Goal: Task Accomplishment & Management: Use online tool/utility

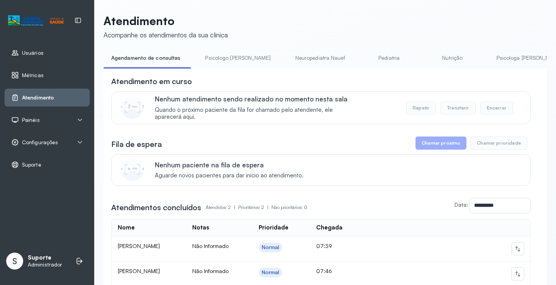
click at [225, 74] on div "**********" at bounding box center [324, 202] width 443 height 268
drag, startPoint x: 228, startPoint y: 72, endPoint x: 233, endPoint y: 77, distance: 6.8
click at [244, 75] on div "**********" at bounding box center [324, 202] width 443 height 268
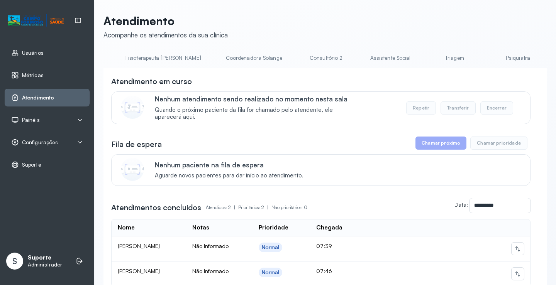
scroll to position [0, 614]
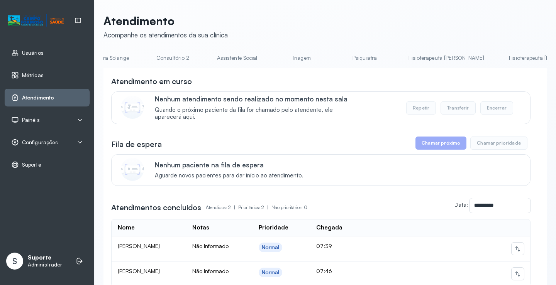
click at [274, 61] on link "Triagem" at bounding box center [301, 58] width 54 height 13
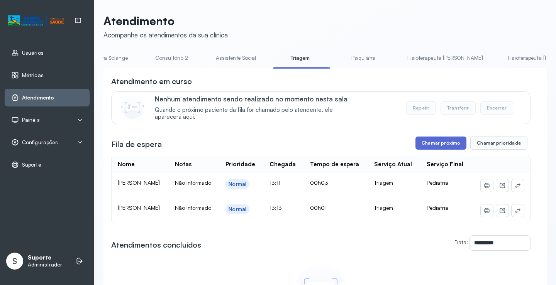
click at [444, 149] on button "Chamar próximo" at bounding box center [440, 143] width 51 height 13
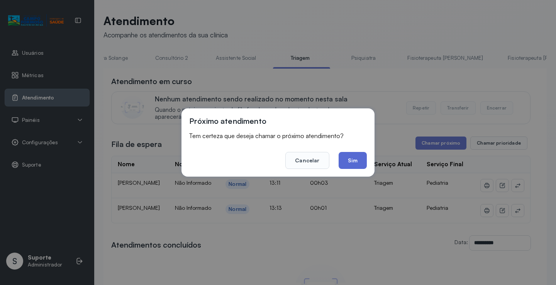
click at [355, 161] on button "Sim" at bounding box center [352, 160] width 28 height 17
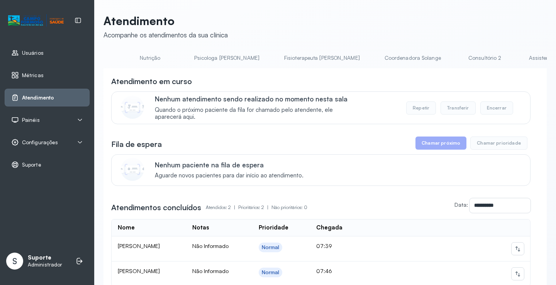
scroll to position [0, 614]
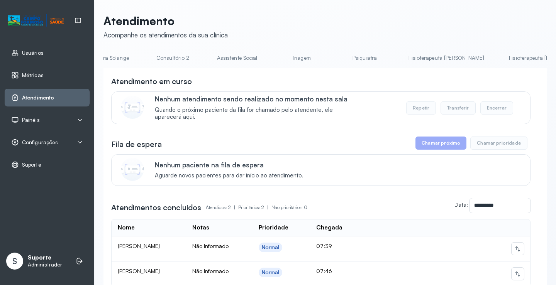
click at [274, 58] on link "Triagem" at bounding box center [301, 58] width 54 height 13
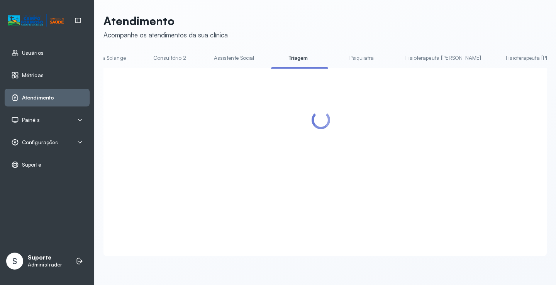
scroll to position [0, 612]
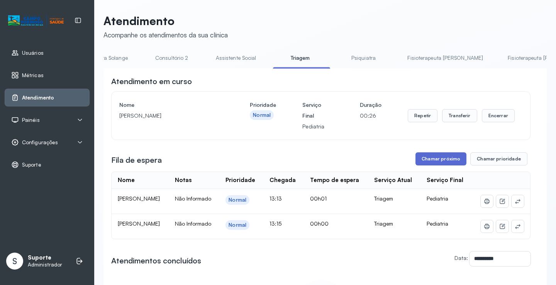
click at [438, 161] on button "Chamar próximo" at bounding box center [440, 158] width 51 height 13
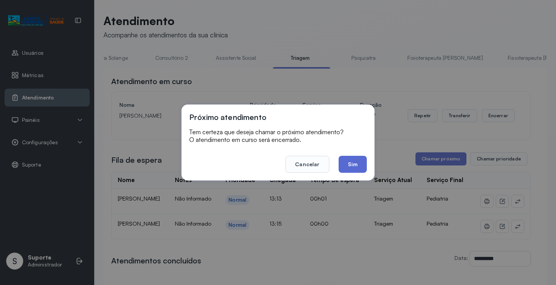
click at [357, 165] on button "Sim" at bounding box center [352, 164] width 28 height 17
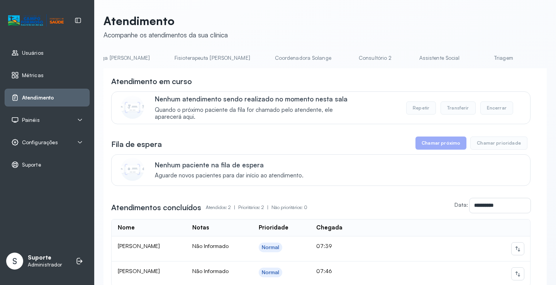
scroll to position [0, 415]
click at [474, 63] on link "Triagem" at bounding box center [501, 58] width 54 height 13
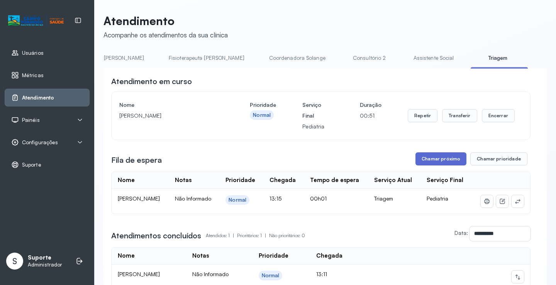
click at [437, 161] on button "Chamar próximo" at bounding box center [440, 158] width 51 height 13
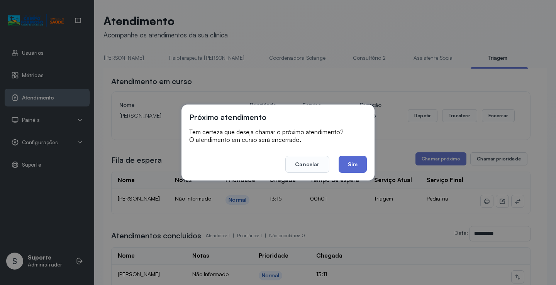
click at [357, 170] on button "Sim" at bounding box center [352, 164] width 28 height 17
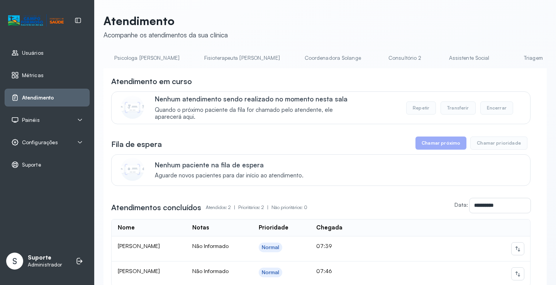
scroll to position [0, 614]
click at [274, 60] on link "Triagem" at bounding box center [301, 58] width 54 height 13
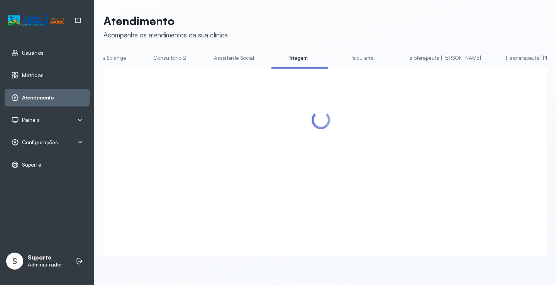
scroll to position [0, 612]
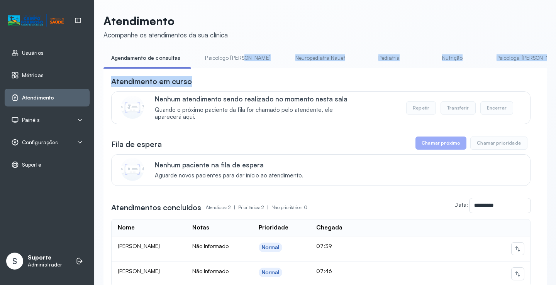
drag, startPoint x: 222, startPoint y: 71, endPoint x: 242, endPoint y: 70, distance: 20.5
click at [242, 70] on div "**********" at bounding box center [324, 194] width 443 height 284
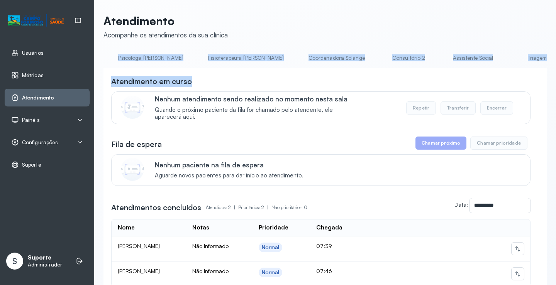
scroll to position [0, 415]
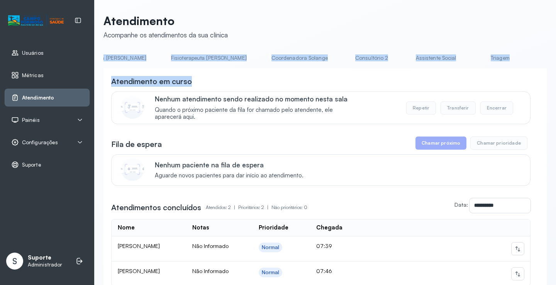
click at [473, 62] on link "Triagem" at bounding box center [500, 58] width 54 height 13
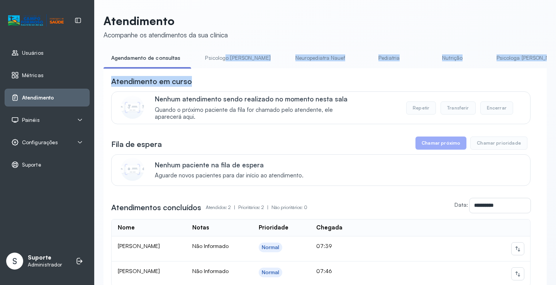
drag, startPoint x: 207, startPoint y: 71, endPoint x: 223, endPoint y: 68, distance: 16.0
click at [223, 68] on div "**********" at bounding box center [324, 194] width 443 height 284
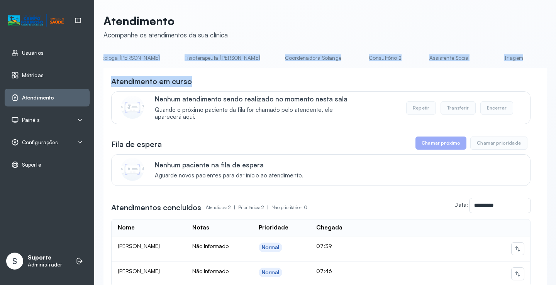
scroll to position [0, 488]
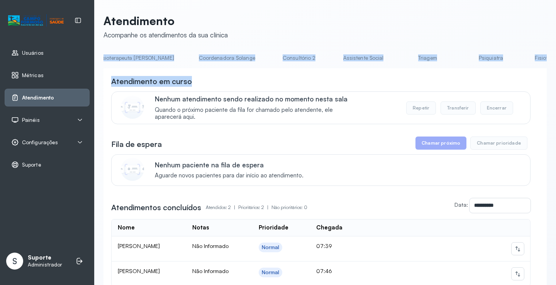
click at [400, 59] on link "Triagem" at bounding box center [427, 58] width 54 height 13
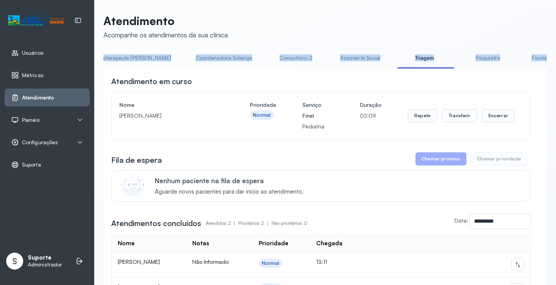
click at [433, 162] on button "Chamar próximo" at bounding box center [440, 158] width 51 height 13
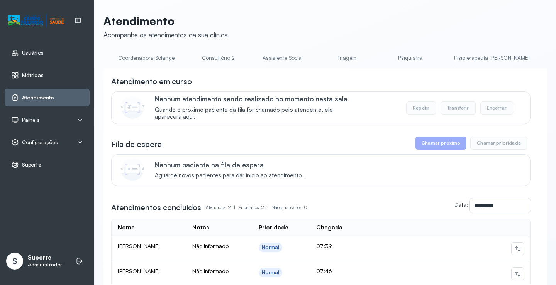
scroll to position [0, 606]
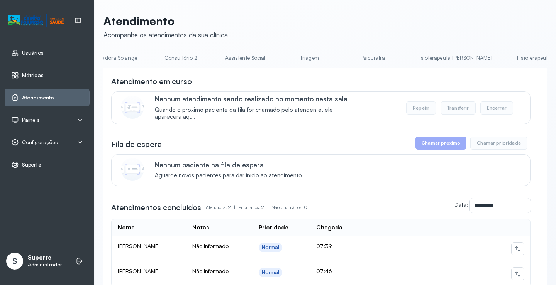
click at [282, 58] on link "Triagem" at bounding box center [309, 58] width 54 height 13
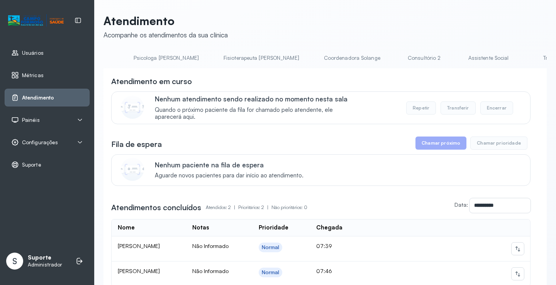
scroll to position [0, 387]
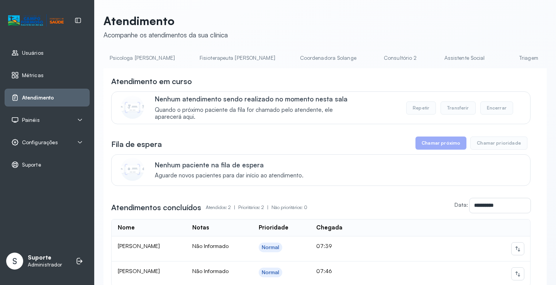
click at [501, 61] on link "Triagem" at bounding box center [528, 58] width 54 height 13
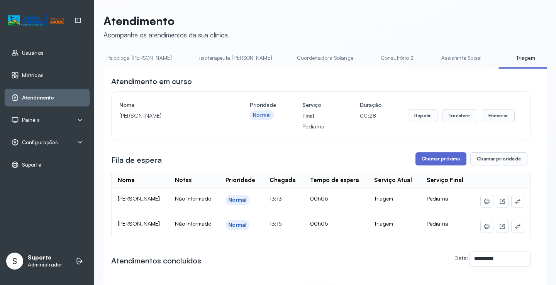
click at [440, 161] on button "Chamar próximo" at bounding box center [440, 158] width 51 height 13
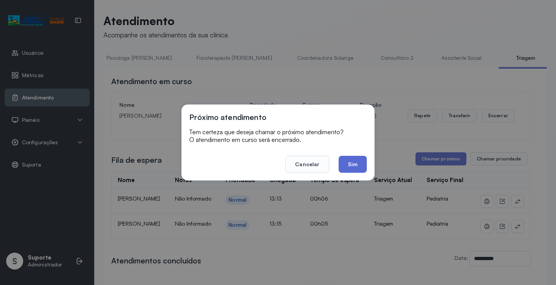
click at [361, 166] on button "Sim" at bounding box center [352, 164] width 28 height 17
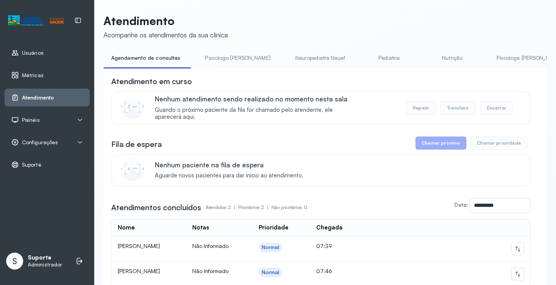
click at [249, 78] on div "**********" at bounding box center [324, 202] width 443 height 268
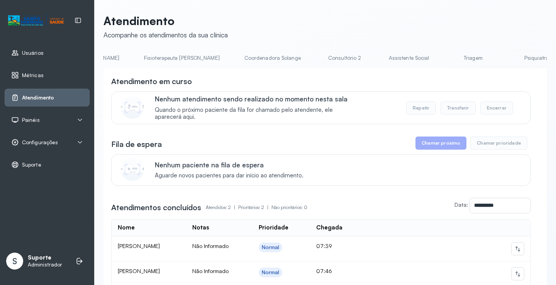
scroll to position [0, 447]
click at [441, 59] on link "Triagem" at bounding box center [468, 58] width 54 height 13
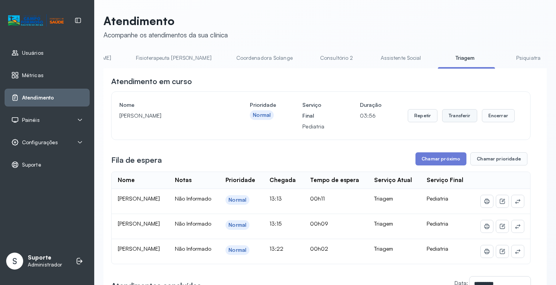
click at [465, 118] on button "Transferir" at bounding box center [459, 115] width 35 height 13
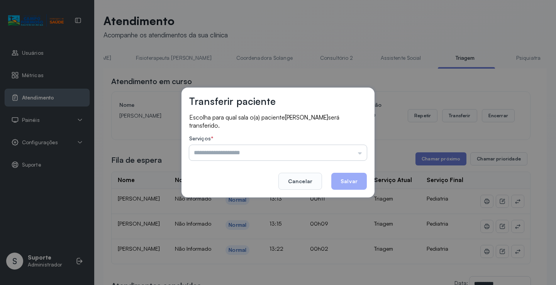
click at [362, 154] on input "text" at bounding box center [278, 152] width 178 height 15
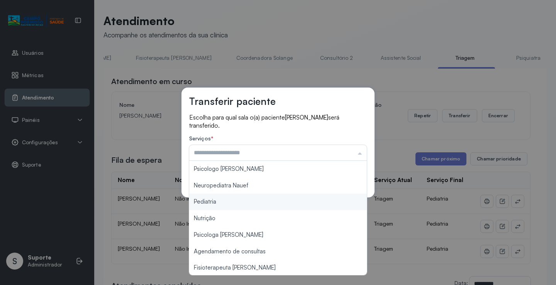
type input "*********"
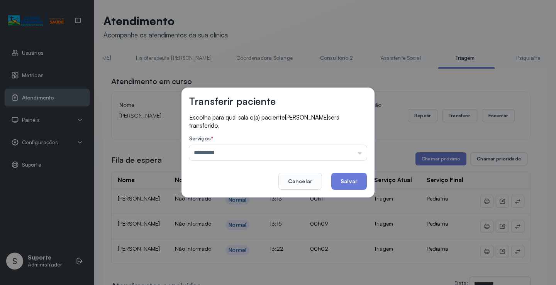
click at [229, 203] on div "Transferir paciente Escolha para qual sala o(a) paciente ELIABE DE FARIAS ALVES…" at bounding box center [278, 142] width 556 height 285
click at [341, 184] on button "Salvar" at bounding box center [349, 181] width 36 height 17
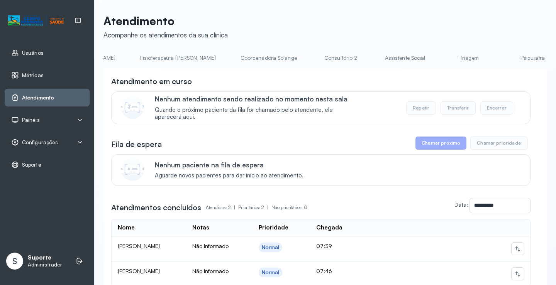
scroll to position [0, 447]
click at [441, 62] on link "Triagem" at bounding box center [468, 58] width 54 height 13
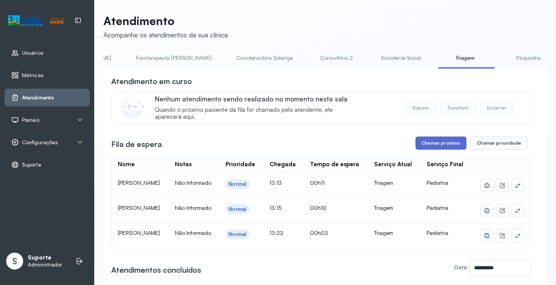
click at [432, 145] on button "Chamar próximo" at bounding box center [440, 143] width 51 height 13
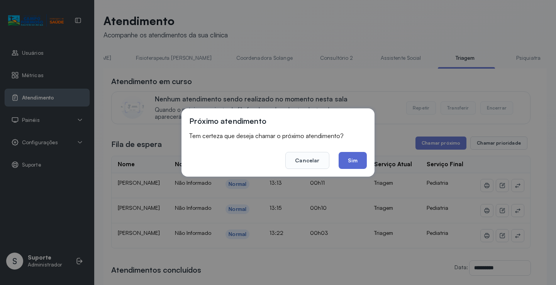
click at [356, 164] on button "Sim" at bounding box center [352, 160] width 28 height 17
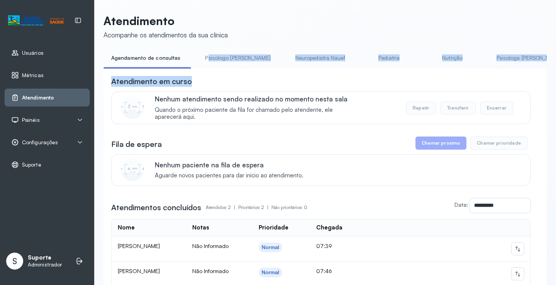
drag, startPoint x: 205, startPoint y: 68, endPoint x: 227, endPoint y: 74, distance: 22.7
click at [227, 74] on div "**********" at bounding box center [324, 194] width 443 height 284
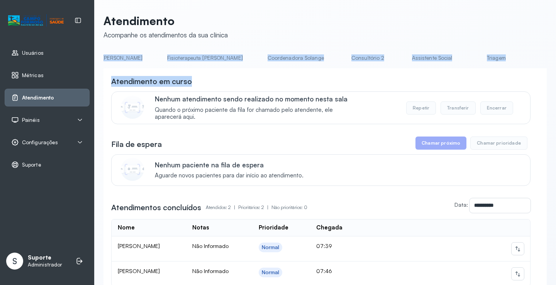
scroll to position [0, 469]
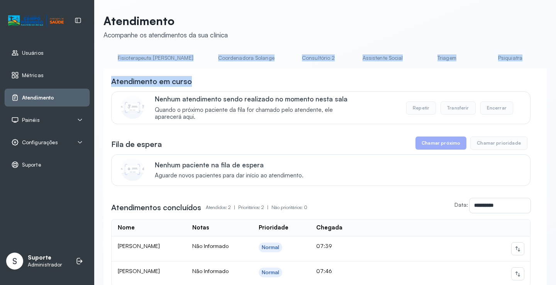
click at [420, 61] on link "Triagem" at bounding box center [447, 58] width 54 height 13
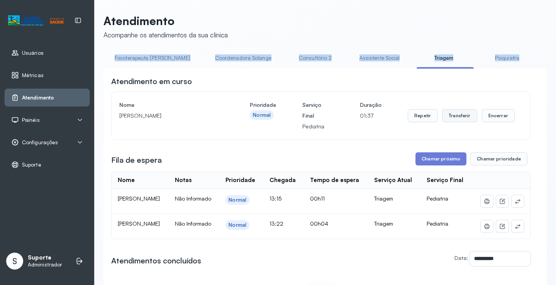
click at [455, 119] on button "Transferir" at bounding box center [459, 115] width 35 height 13
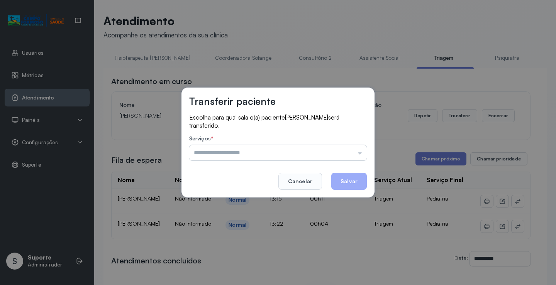
click at [359, 152] on input "text" at bounding box center [278, 152] width 178 height 15
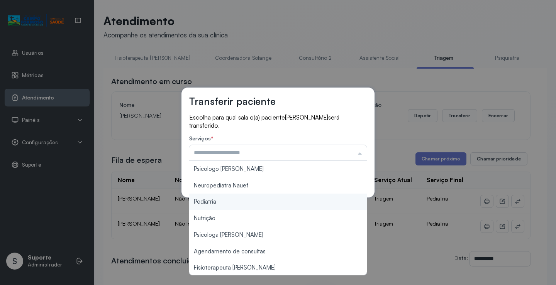
type input "*********"
click at [216, 201] on div "Transferir paciente Escolha para qual sala o(a) paciente ANA LUIZA SANTOS DA SI…" at bounding box center [278, 142] width 556 height 285
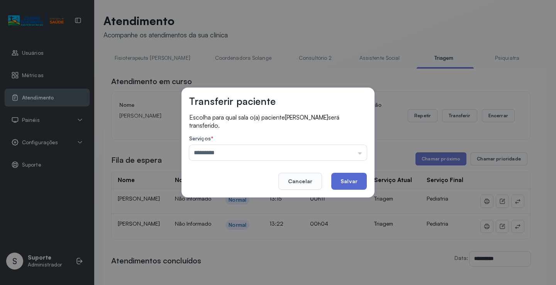
click at [340, 180] on button "Salvar" at bounding box center [349, 181] width 36 height 17
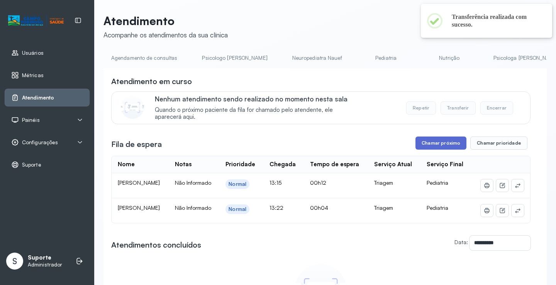
click at [441, 146] on button "Chamar próximo" at bounding box center [440, 143] width 51 height 13
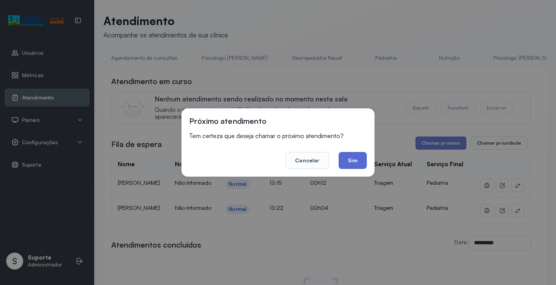
click at [351, 164] on button "Sim" at bounding box center [352, 160] width 28 height 17
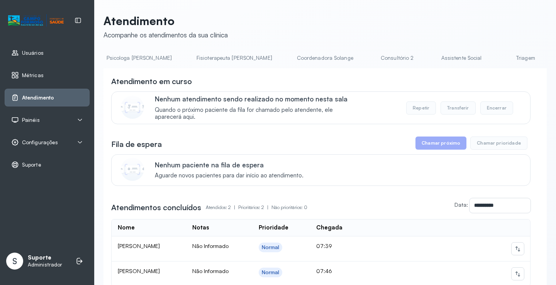
scroll to position [0, 440]
click at [448, 61] on link "Triagem" at bounding box center [475, 58] width 54 height 13
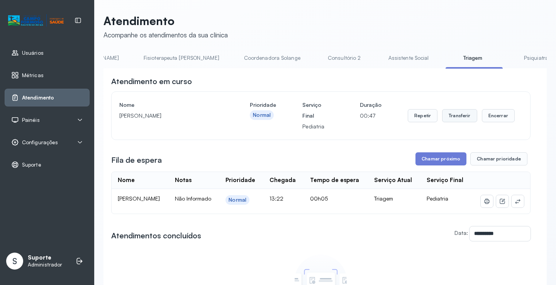
click at [448, 118] on button "Transferir" at bounding box center [459, 115] width 35 height 13
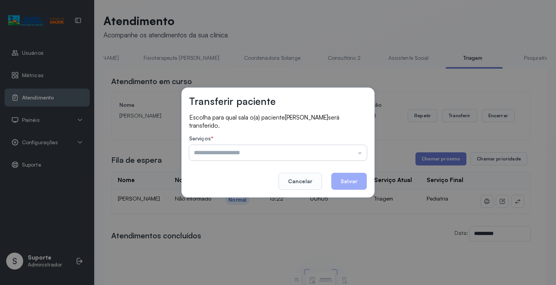
click at [359, 152] on input "text" at bounding box center [278, 152] width 178 height 15
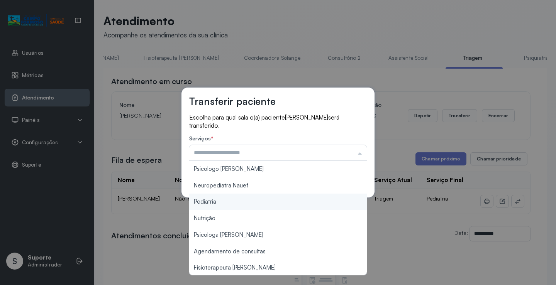
type input "*********"
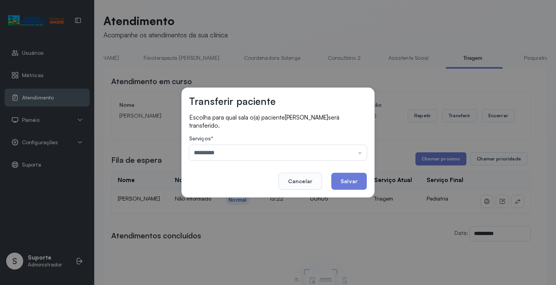
click at [236, 200] on div "Transferir paciente Escolha para qual sala o(a) paciente ANA LUIZA DA SILVA MAT…" at bounding box center [278, 142] width 556 height 285
click at [356, 184] on button "Salvar" at bounding box center [349, 181] width 36 height 17
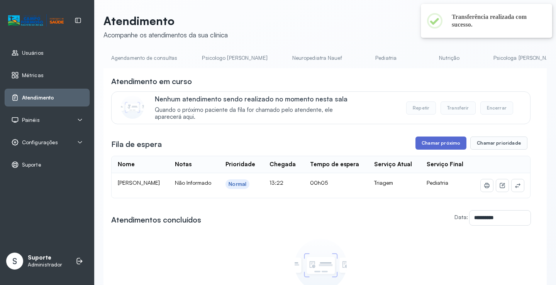
click at [438, 146] on button "Chamar próximo" at bounding box center [440, 143] width 51 height 13
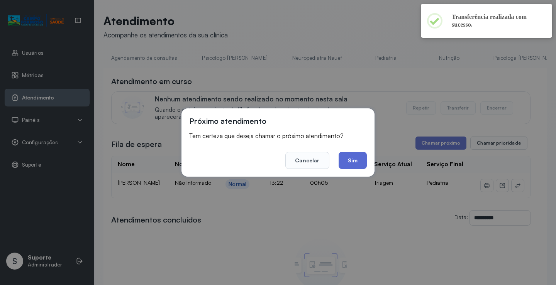
click at [355, 158] on button "Sim" at bounding box center [352, 160] width 28 height 17
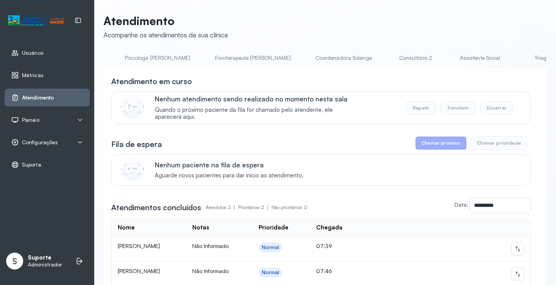
scroll to position [0, 379]
click at [509, 59] on link "Triagem" at bounding box center [536, 58] width 54 height 13
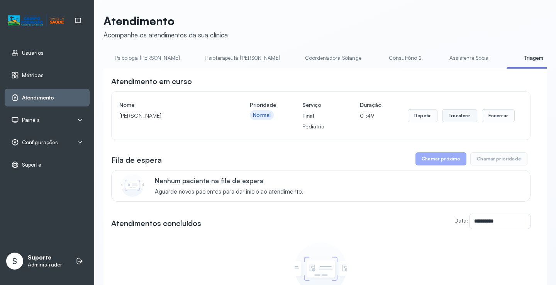
click at [453, 118] on button "Transferir" at bounding box center [459, 115] width 35 height 13
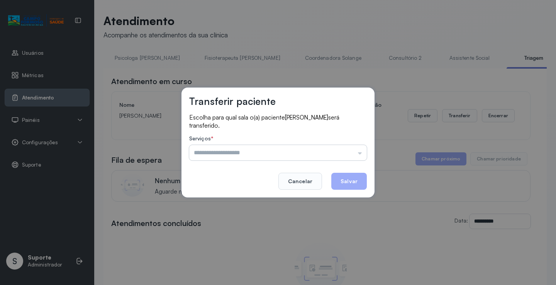
click at [358, 154] on input "text" at bounding box center [278, 152] width 178 height 15
type input "*********"
click at [229, 200] on div "Transferir paciente Escolha para qual sala o(a) paciente Ayla Ferreira Brito se…" at bounding box center [278, 142] width 556 height 285
click at [355, 184] on button "Salvar" at bounding box center [349, 181] width 36 height 17
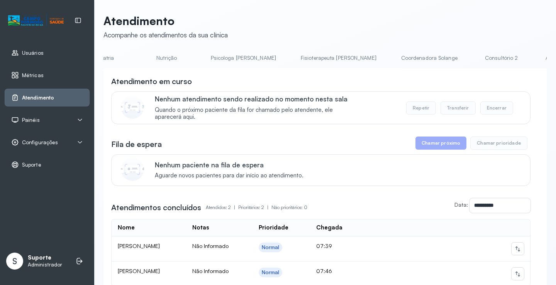
scroll to position [0, 347]
drag, startPoint x: 394, startPoint y: 73, endPoint x: 444, endPoint y: 73, distance: 50.6
click at [444, 73] on div "**********" at bounding box center [324, 202] width 443 height 268
click at [421, 58] on link "Triagem" at bounding box center [448, 58] width 54 height 13
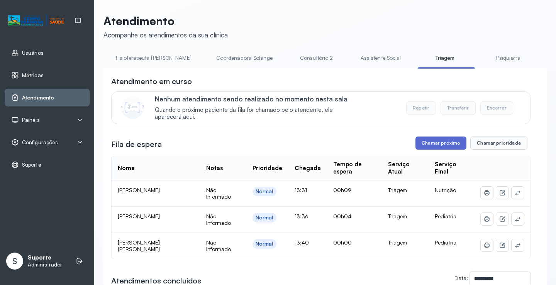
click at [440, 146] on button "Chamar próximo" at bounding box center [440, 143] width 51 height 13
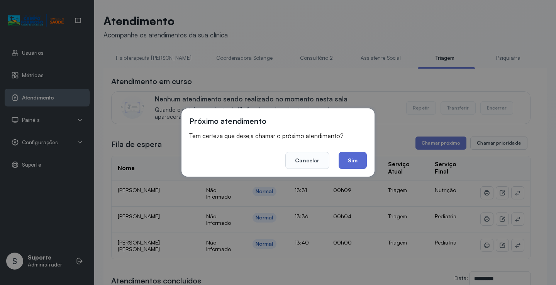
click at [352, 161] on button "Sim" at bounding box center [352, 160] width 28 height 17
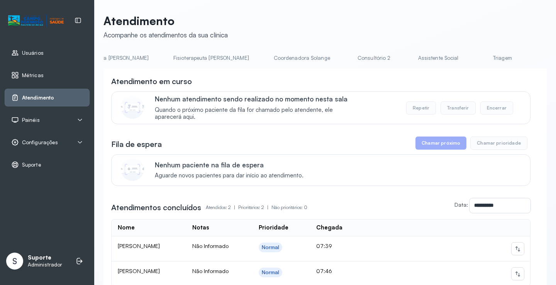
scroll to position [0, 533]
click at [355, 59] on link "Triagem" at bounding box center [382, 58] width 54 height 13
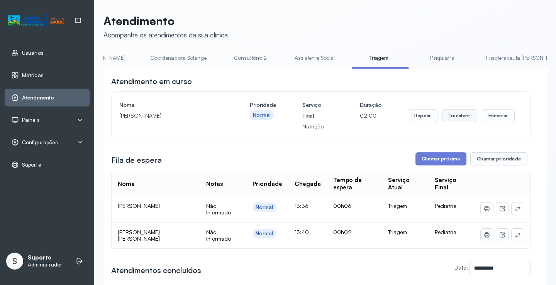
click at [454, 120] on button "Transferir" at bounding box center [459, 115] width 35 height 13
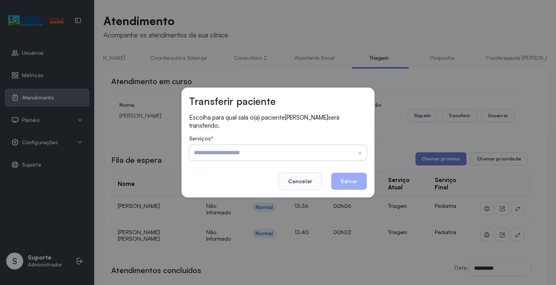
click at [360, 153] on input "text" at bounding box center [278, 152] width 178 height 15
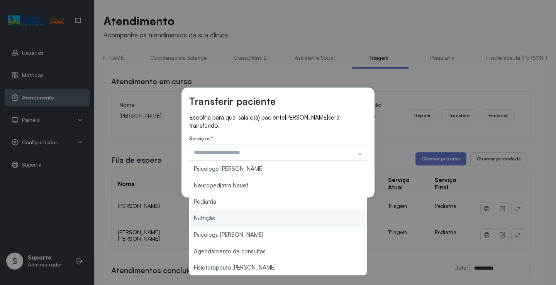
type input "********"
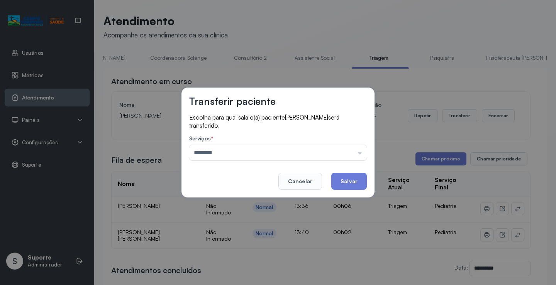
click at [211, 219] on div "Transferir paciente Escolha para qual sala o(a) paciente Pietro Carvalho Souza …" at bounding box center [278, 142] width 556 height 285
click at [345, 175] on button "Salvar" at bounding box center [349, 181] width 36 height 17
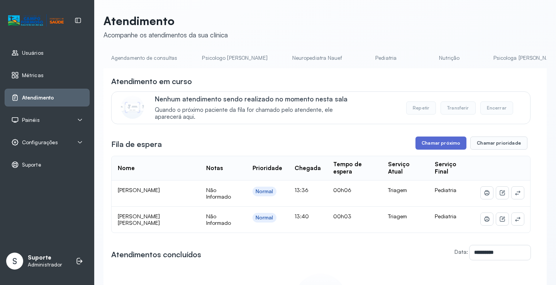
click at [445, 147] on button "Chamar próximo" at bounding box center [440, 143] width 51 height 13
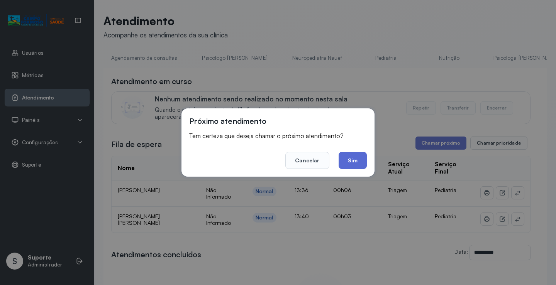
click at [357, 161] on button "Sim" at bounding box center [352, 160] width 28 height 17
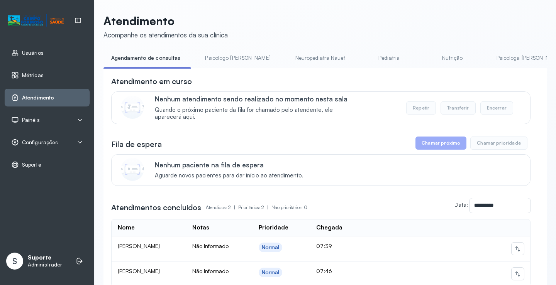
drag, startPoint x: 237, startPoint y: 71, endPoint x: 256, endPoint y: 73, distance: 19.0
click at [257, 73] on div "**********" at bounding box center [324, 202] width 443 height 268
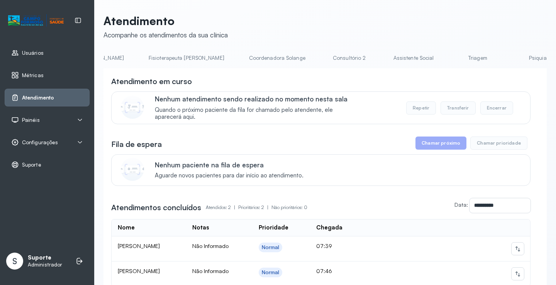
scroll to position [0, 439]
click at [449, 56] on link "Triagem" at bounding box center [476, 58] width 54 height 13
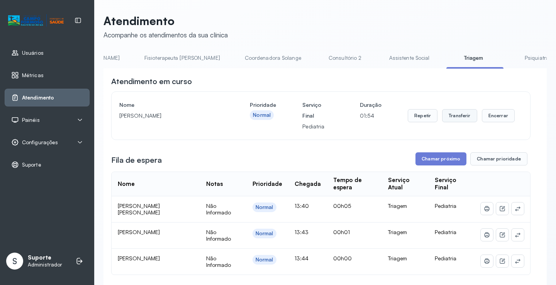
click at [456, 119] on button "Transferir" at bounding box center [459, 115] width 35 height 13
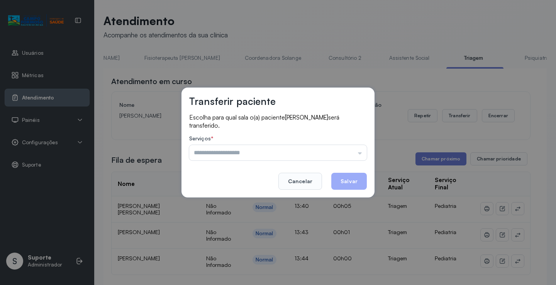
drag, startPoint x: 362, startPoint y: 154, endPoint x: 360, endPoint y: 161, distance: 7.2
click at [363, 154] on input "text" at bounding box center [278, 152] width 178 height 15
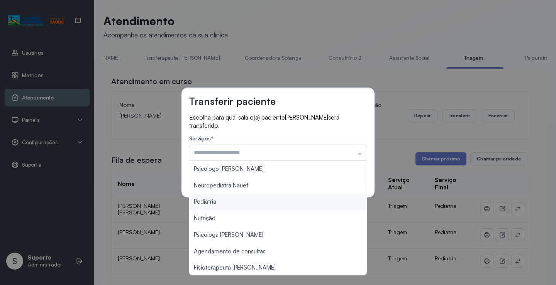
type input "*********"
click at [246, 201] on div "Transferir paciente Escolha para qual sala o(a) paciente CECILIA DE SOUZA MARTI…" at bounding box center [278, 142] width 556 height 285
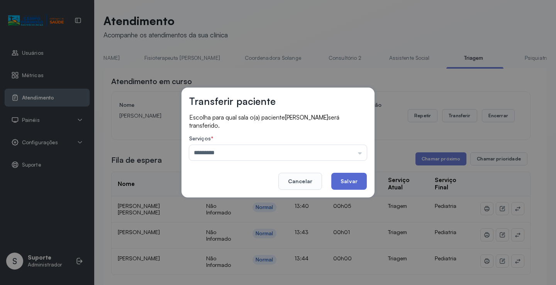
click at [356, 179] on button "Salvar" at bounding box center [349, 181] width 36 height 17
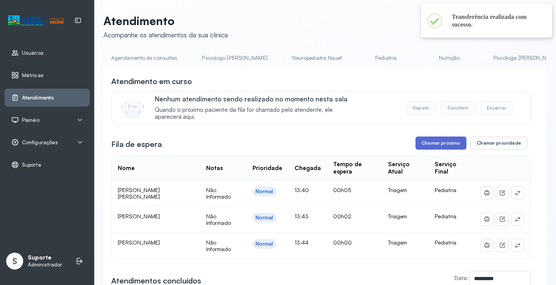
click at [443, 146] on button "Chamar próximo" at bounding box center [440, 143] width 51 height 13
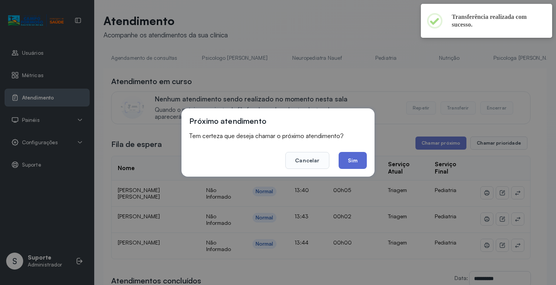
click at [354, 160] on button "Sim" at bounding box center [352, 160] width 28 height 17
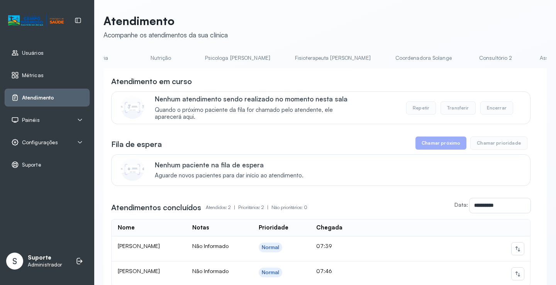
scroll to position [0, 426]
click at [462, 62] on link "Triagem" at bounding box center [489, 58] width 54 height 13
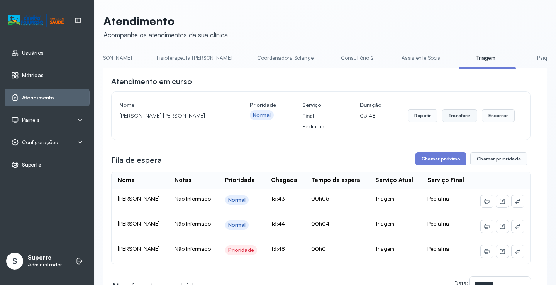
click at [456, 112] on button "Transferir" at bounding box center [459, 115] width 35 height 13
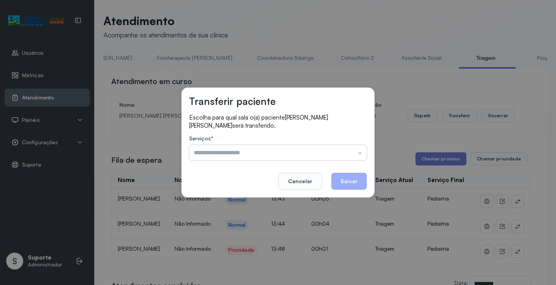
click at [360, 155] on input "text" at bounding box center [278, 152] width 178 height 15
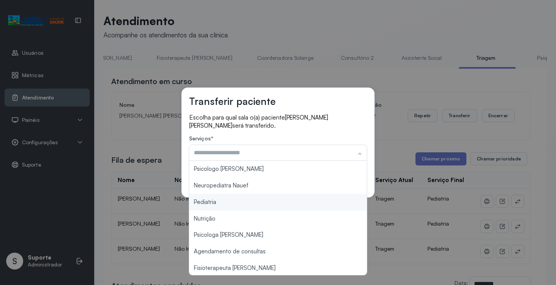
type input "*********"
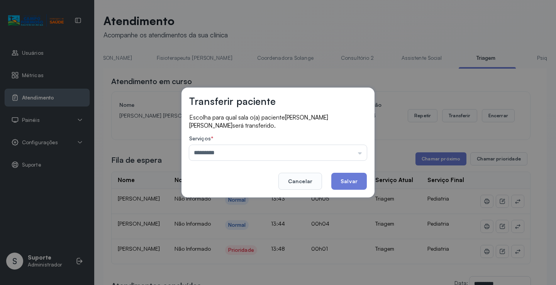
click at [231, 204] on div "Transferir paciente Escolha para qual sala o(a) paciente LORENA VITORIA FEREIRA…" at bounding box center [278, 142] width 556 height 285
click at [348, 187] on button "Salvar" at bounding box center [349, 181] width 36 height 17
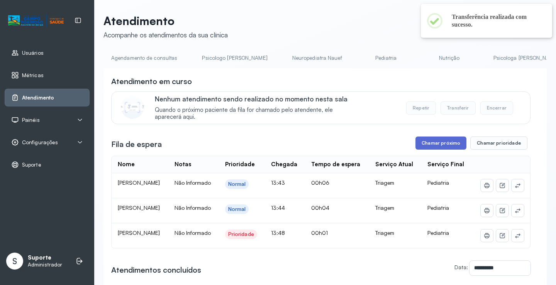
click at [435, 143] on button "Chamar próximo" at bounding box center [440, 143] width 51 height 13
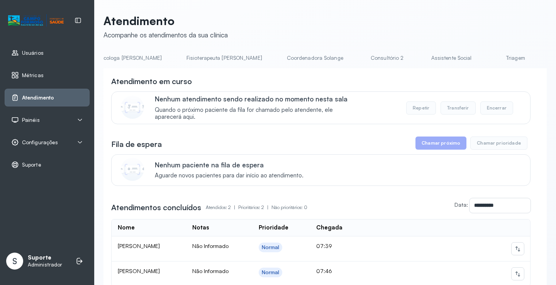
scroll to position [0, 517]
click at [371, 62] on link "Triagem" at bounding box center [398, 58] width 54 height 13
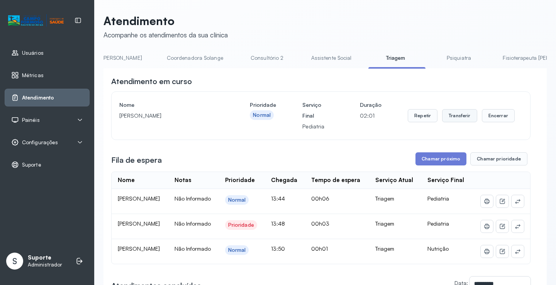
click at [455, 118] on button "Transferir" at bounding box center [459, 115] width 35 height 13
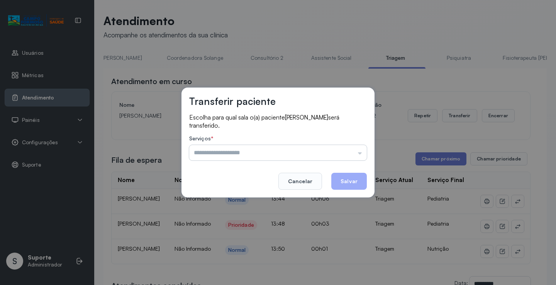
click at [360, 154] on input "text" at bounding box center [278, 152] width 178 height 15
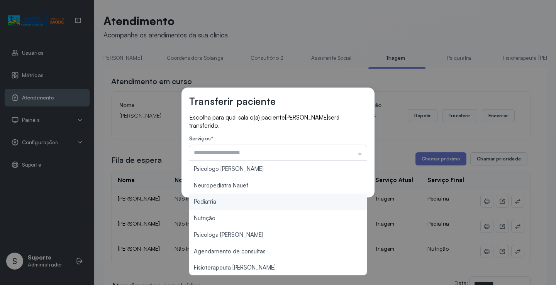
type input "*********"
click at [221, 203] on div "Transferir paciente Escolha para qual sala o(a) paciente CECILIA COELHO VIEIRA …" at bounding box center [278, 142] width 556 height 285
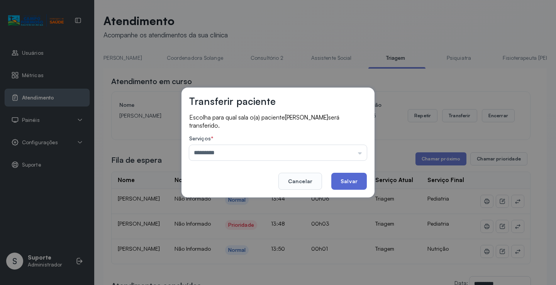
click at [360, 180] on button "Salvar" at bounding box center [349, 181] width 36 height 17
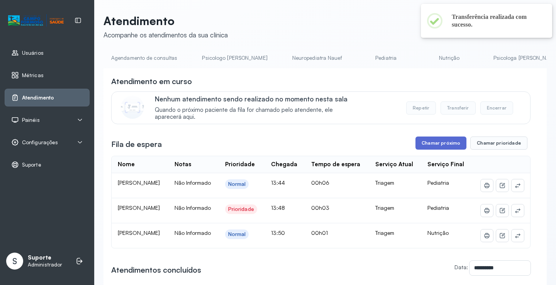
click at [442, 143] on button "Chamar próximo" at bounding box center [440, 143] width 51 height 13
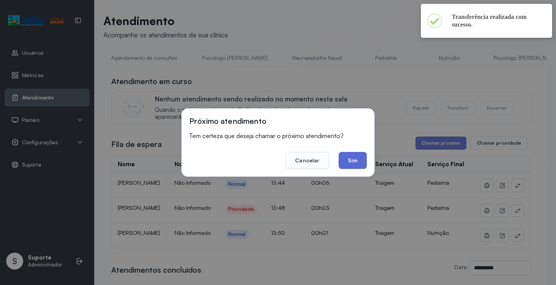
click at [356, 162] on button "Sim" at bounding box center [352, 160] width 28 height 17
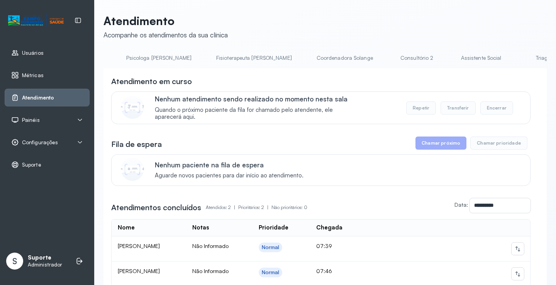
scroll to position [0, 383]
click at [505, 55] on link "Triagem" at bounding box center [532, 58] width 54 height 13
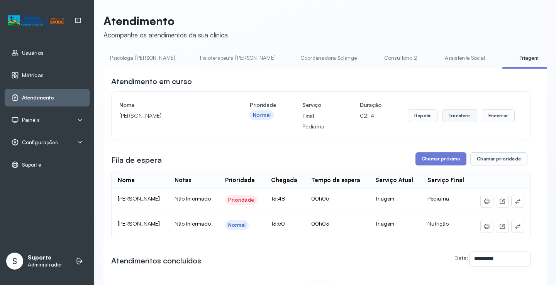
click at [458, 120] on button "Transferir" at bounding box center [459, 115] width 35 height 13
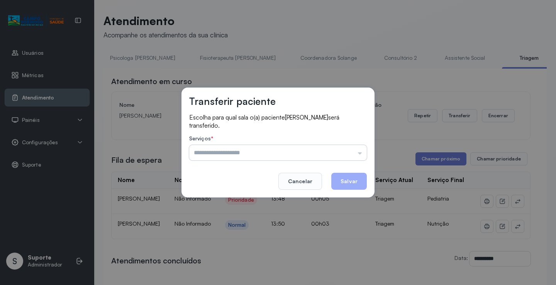
click at [358, 154] on input "text" at bounding box center [278, 152] width 178 height 15
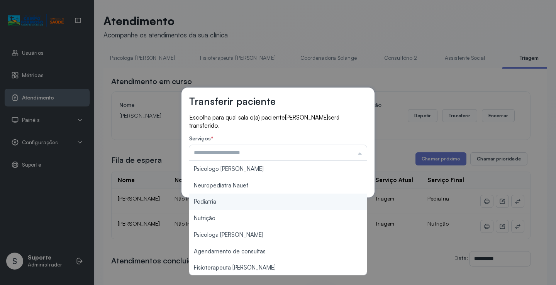
type input "*********"
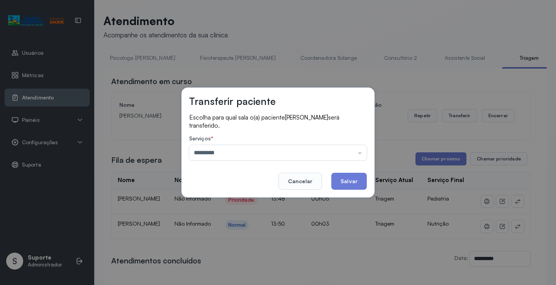
click at [213, 200] on div "Transferir paciente Escolha para qual sala o(a) paciente [PERSON_NAME] será tra…" at bounding box center [278, 142] width 556 height 285
click at [357, 183] on button "Salvar" at bounding box center [349, 181] width 36 height 17
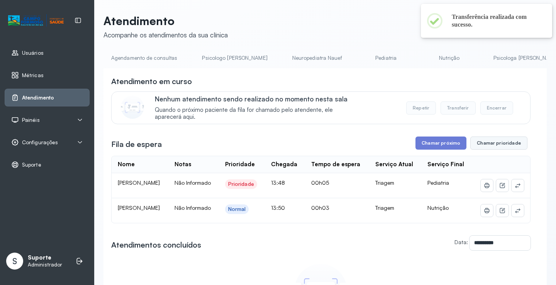
click at [501, 145] on button "Chamar prioridade" at bounding box center [498, 143] width 57 height 13
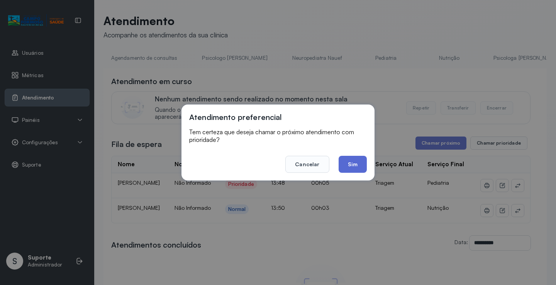
click at [352, 163] on button "Sim" at bounding box center [352, 164] width 28 height 17
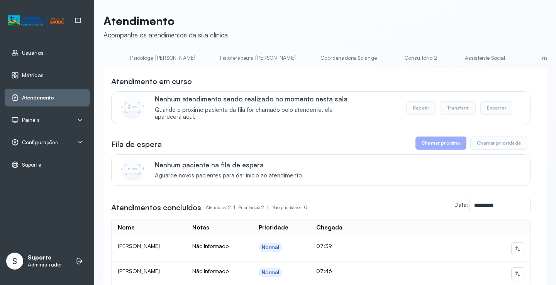
scroll to position [0, 391]
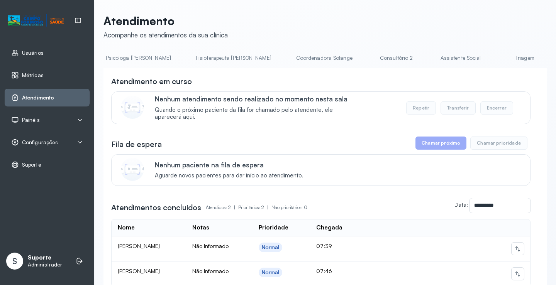
click at [497, 63] on link "Triagem" at bounding box center [524, 58] width 54 height 13
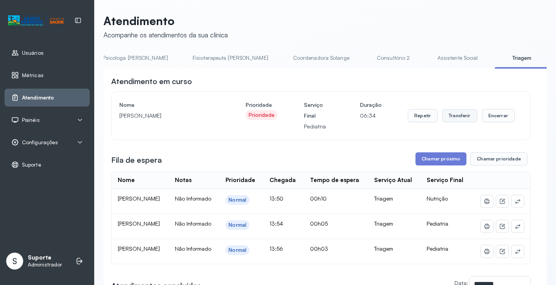
click at [463, 119] on button "Transferir" at bounding box center [459, 115] width 35 height 13
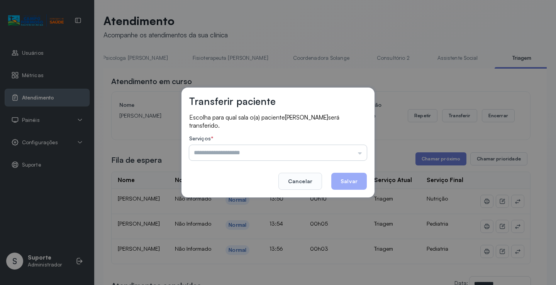
click at [362, 155] on input "text" at bounding box center [278, 152] width 178 height 15
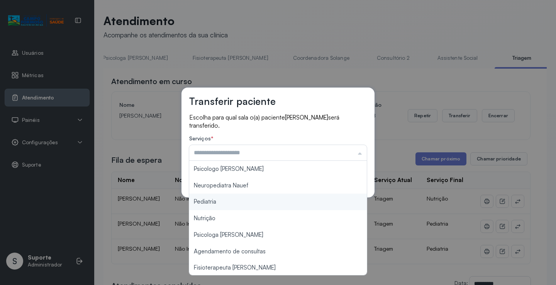
type input "*********"
click at [220, 202] on div "Transferir paciente Escolha para qual sala o(a) paciente LIAM QUELVIN DIAS ARAU…" at bounding box center [278, 142] width 556 height 285
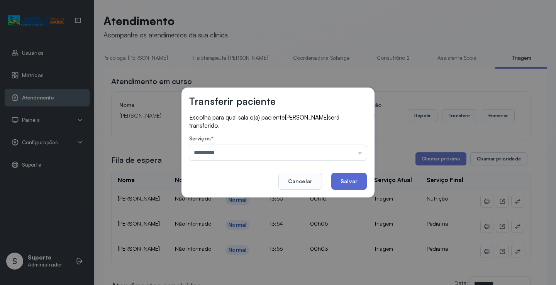
click at [347, 179] on button "Salvar" at bounding box center [349, 181] width 36 height 17
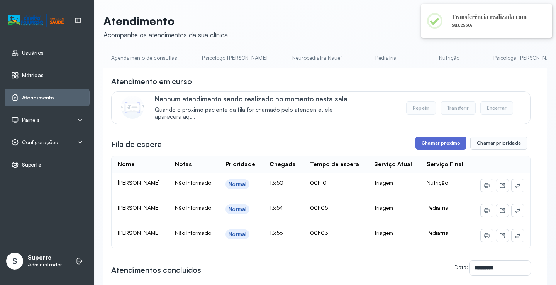
click at [445, 149] on button "Chamar próximo" at bounding box center [440, 143] width 51 height 13
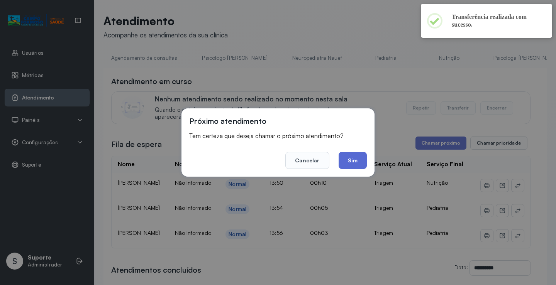
click at [355, 161] on button "Sim" at bounding box center [352, 160] width 28 height 17
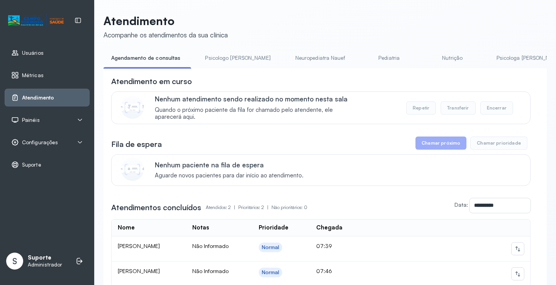
click at [216, 67] on li "Psicologo [PERSON_NAME]" at bounding box center [239, 60] width 84 height 17
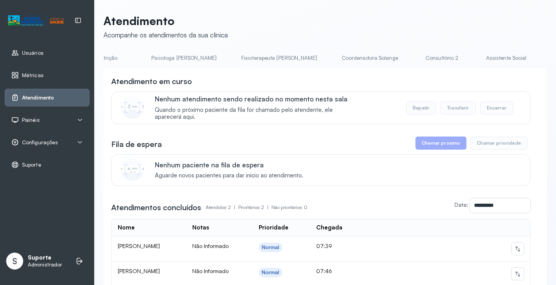
scroll to position [0, 350]
click at [538, 57] on link "Triagem" at bounding box center [565, 58] width 54 height 13
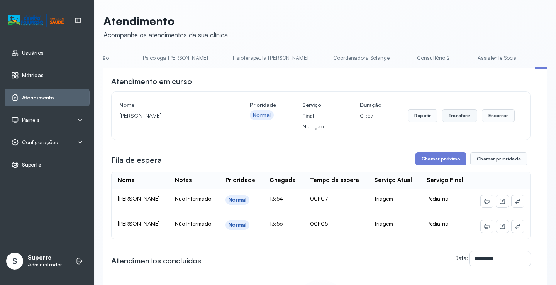
click at [458, 119] on button "Transferir" at bounding box center [459, 115] width 35 height 13
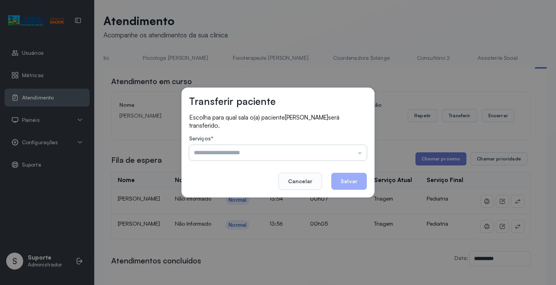
click at [362, 156] on input "text" at bounding box center [278, 152] width 178 height 15
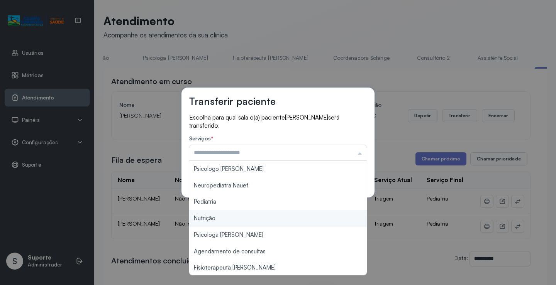
type input "********"
drag, startPoint x: 216, startPoint y: 220, endPoint x: 228, endPoint y: 218, distance: 12.0
click at [224, 219] on div "Transferir paciente Escolha para qual sala o(a) paciente Eloah Alves Batista se…" at bounding box center [278, 142] width 556 height 285
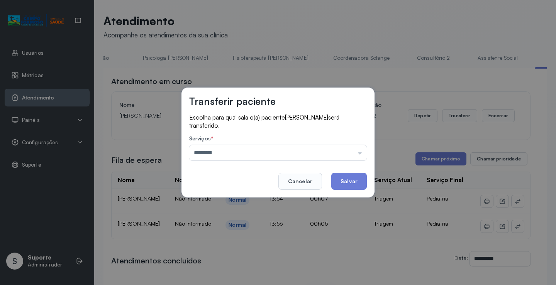
click at [356, 182] on button "Salvar" at bounding box center [349, 181] width 36 height 17
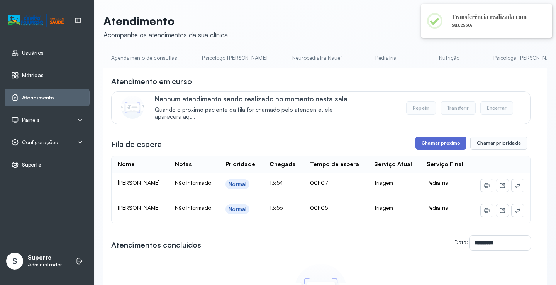
click at [435, 146] on button "Chamar próximo" at bounding box center [440, 143] width 51 height 13
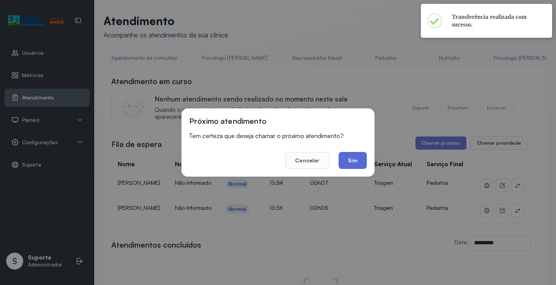
click at [347, 160] on button "Sim" at bounding box center [352, 160] width 28 height 17
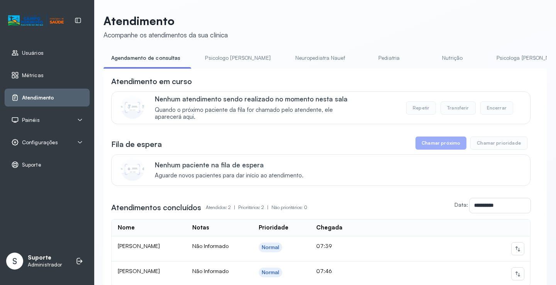
drag, startPoint x: 222, startPoint y: 71, endPoint x: 291, endPoint y: 80, distance: 68.9
click at [291, 80] on div "**********" at bounding box center [324, 202] width 443 height 268
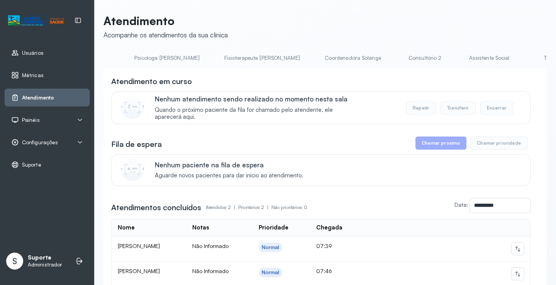
scroll to position [0, 467]
click at [421, 64] on link "Triagem" at bounding box center [448, 58] width 54 height 13
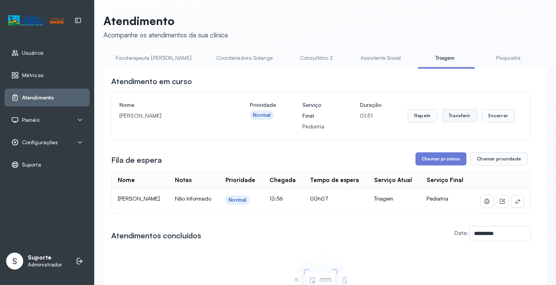
click at [468, 120] on button "Transferir" at bounding box center [459, 115] width 35 height 13
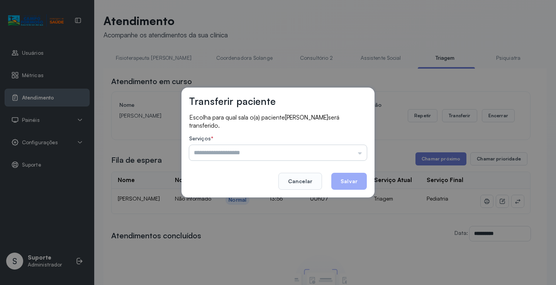
click at [363, 155] on input "text" at bounding box center [278, 152] width 178 height 15
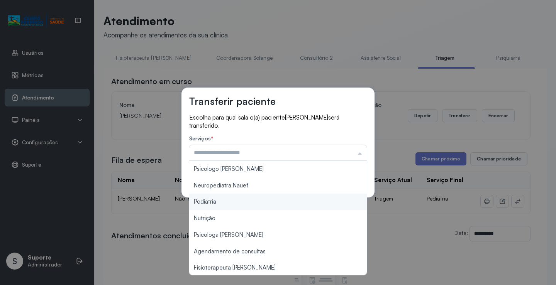
type input "*********"
click at [213, 202] on div "Transferir paciente Escolha para qual sala o(a) paciente Valentina da Silva Fer…" at bounding box center [278, 142] width 556 height 285
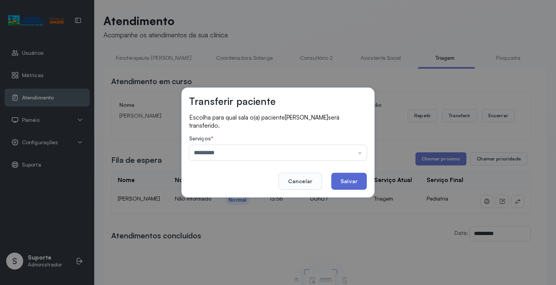
click at [361, 183] on button "Salvar" at bounding box center [349, 181] width 36 height 17
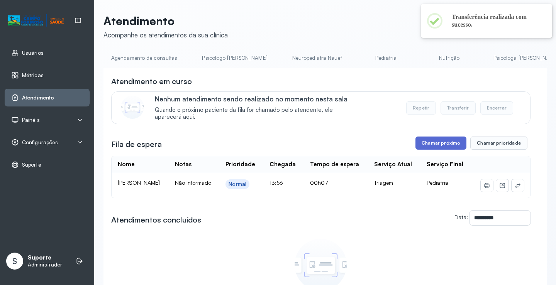
click at [436, 148] on button "Chamar próximo" at bounding box center [440, 143] width 51 height 13
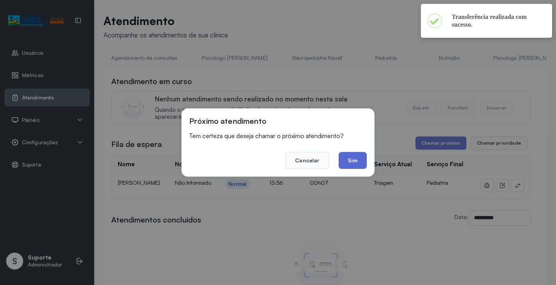
click at [352, 161] on button "Sim" at bounding box center [352, 160] width 28 height 17
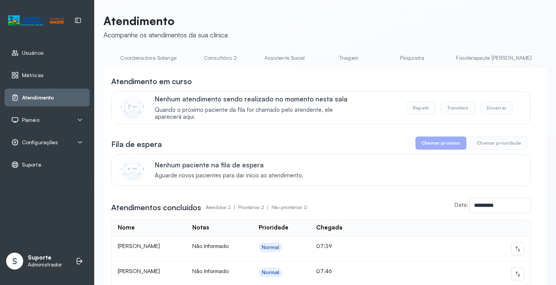
scroll to position [0, 594]
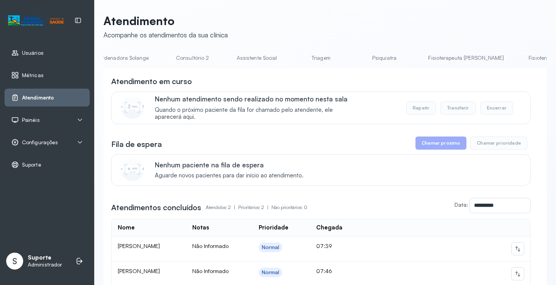
click at [294, 56] on link "Triagem" at bounding box center [321, 58] width 54 height 13
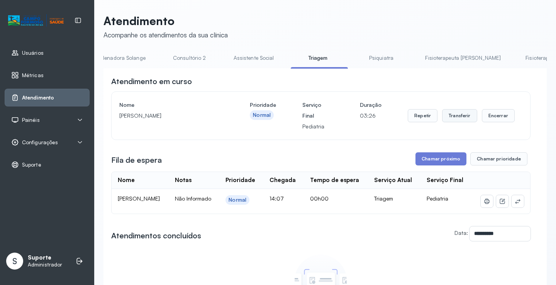
click at [456, 118] on button "Transferir" at bounding box center [459, 115] width 35 height 13
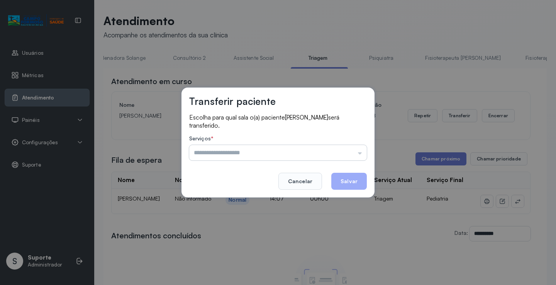
drag, startPoint x: 359, startPoint y: 154, endPoint x: 338, endPoint y: 157, distance: 20.3
click at [359, 154] on input "text" at bounding box center [278, 152] width 178 height 15
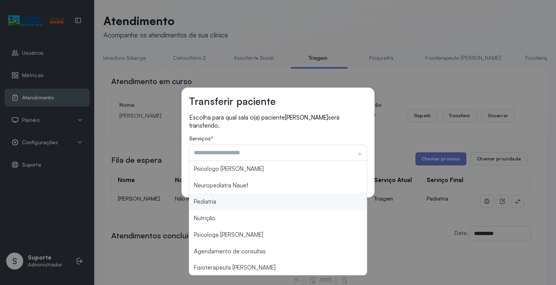
type input "*********"
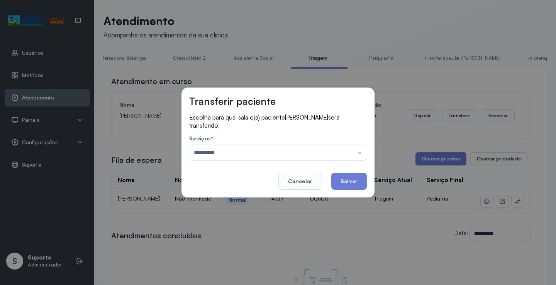
click at [207, 205] on div "Transferir paciente Escolha para qual sala o(a) paciente ELISA SOARES VIEIRA se…" at bounding box center [278, 142] width 556 height 285
click at [357, 185] on button "Salvar" at bounding box center [349, 181] width 36 height 17
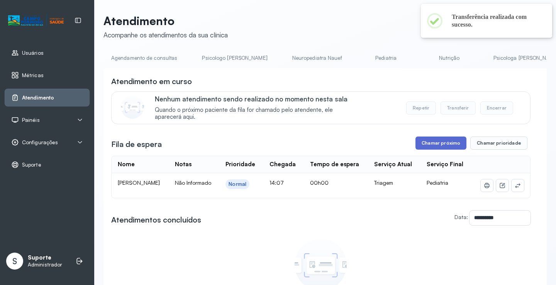
click at [440, 144] on button "Chamar próximo" at bounding box center [440, 143] width 51 height 13
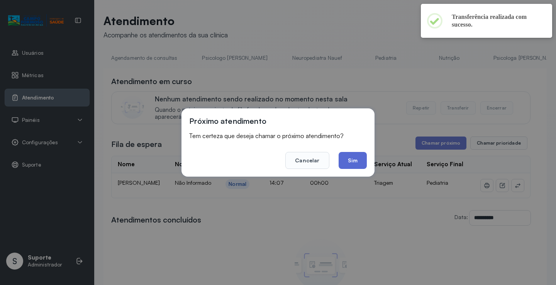
click at [357, 165] on button "Sim" at bounding box center [352, 160] width 28 height 17
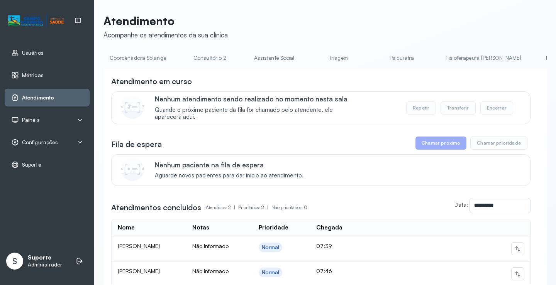
scroll to position [0, 580]
click at [308, 64] on link "Triagem" at bounding box center [335, 58] width 54 height 13
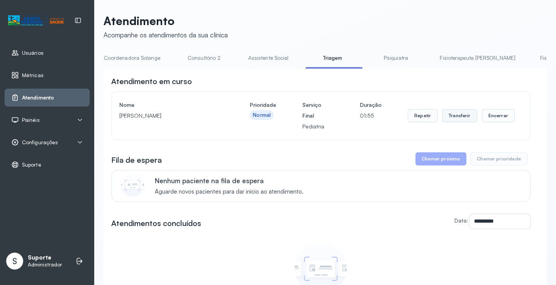
click at [461, 117] on button "Transferir" at bounding box center [459, 115] width 35 height 13
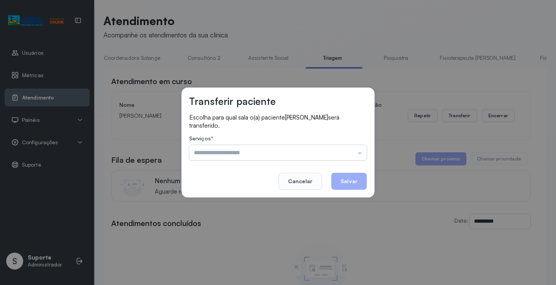
click at [361, 154] on input "text" at bounding box center [278, 152] width 178 height 15
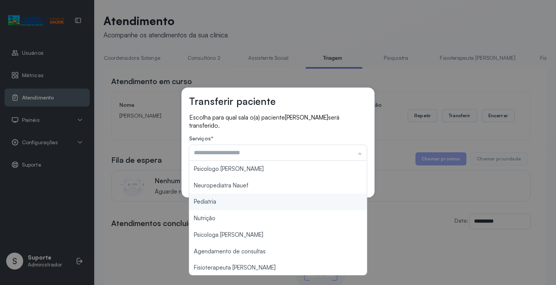
type input "*********"
drag, startPoint x: 226, startPoint y: 201, endPoint x: 284, endPoint y: 206, distance: 58.0
click at [244, 205] on div "Transferir paciente Escolha para qual sala o(a) paciente MARIA AMELIA PEREIRA D…" at bounding box center [278, 142] width 556 height 285
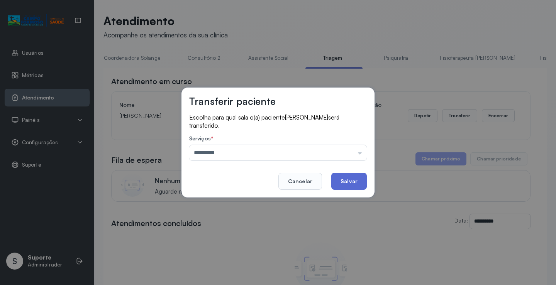
click at [351, 177] on button "Salvar" at bounding box center [349, 181] width 36 height 17
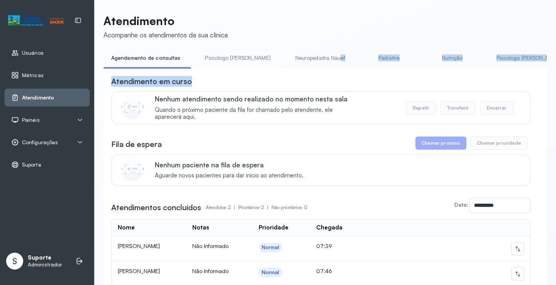
drag, startPoint x: 238, startPoint y: 71, endPoint x: 308, endPoint y: 66, distance: 70.4
click at [308, 66] on div "**********" at bounding box center [324, 194] width 443 height 284
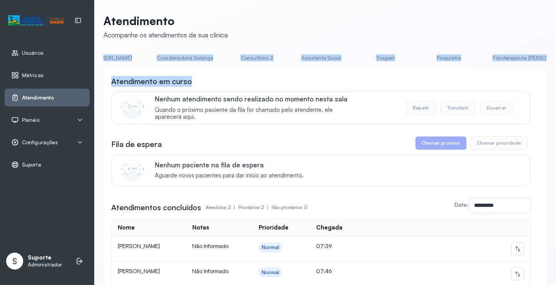
scroll to position [0, 531]
click at [357, 58] on link "Triagem" at bounding box center [384, 58] width 54 height 13
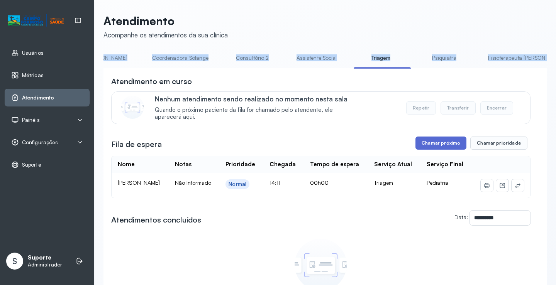
click at [447, 147] on button "Chamar próximo" at bounding box center [440, 143] width 51 height 13
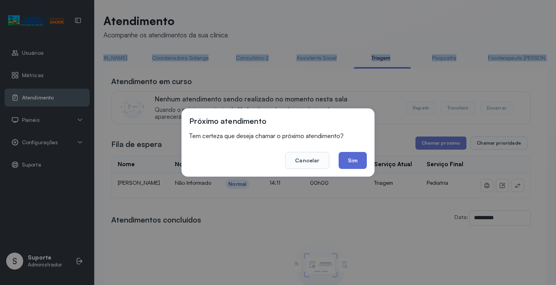
click at [352, 165] on button "Sim" at bounding box center [352, 160] width 28 height 17
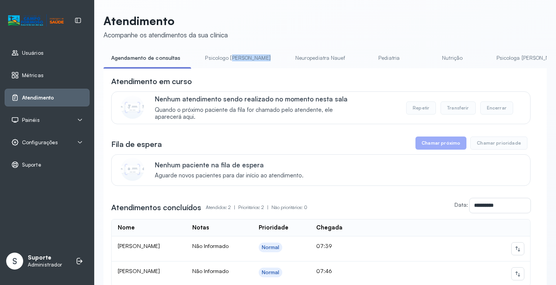
drag, startPoint x: 232, startPoint y: 68, endPoint x: 264, endPoint y: 68, distance: 32.8
click at [264, 68] on ul "Agendamento de consultas Psicologo [PERSON_NAME] Nauef Pediatria Nutrição Psico…" at bounding box center [324, 60] width 443 height 17
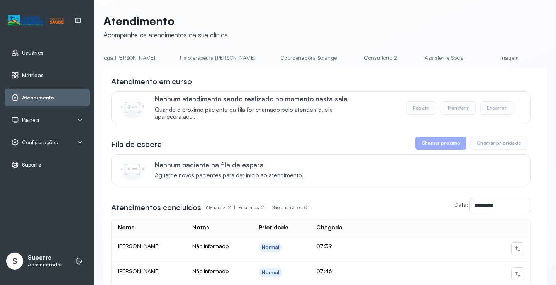
scroll to position [0, 488]
click at [400, 60] on link "Triagem" at bounding box center [427, 58] width 54 height 13
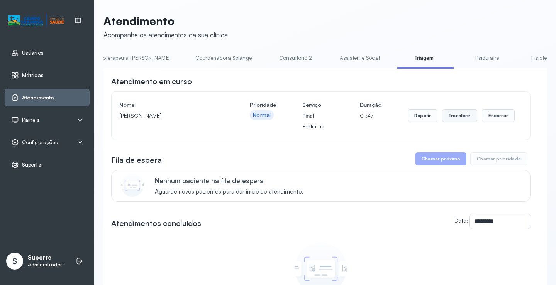
click at [459, 115] on button "Transferir" at bounding box center [459, 115] width 35 height 13
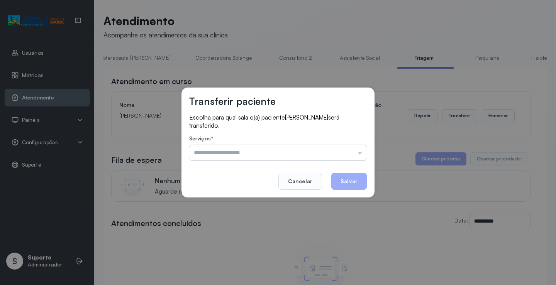
click at [361, 153] on input "text" at bounding box center [278, 152] width 178 height 15
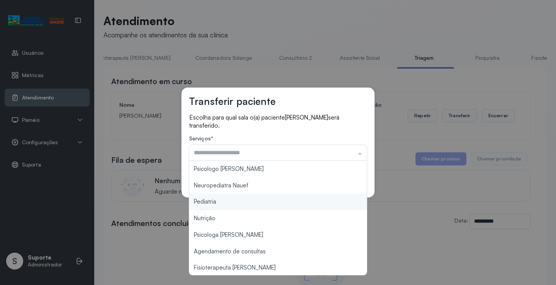
type input "*********"
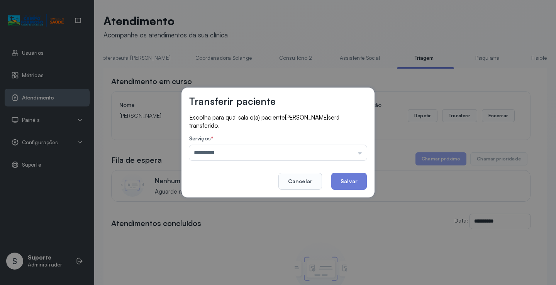
click at [234, 203] on div "Transferir paciente Escolha para qual sala o(a) paciente MARIANA LIMA DIAS será…" at bounding box center [278, 142] width 556 height 285
click at [355, 184] on button "Salvar" at bounding box center [349, 181] width 36 height 17
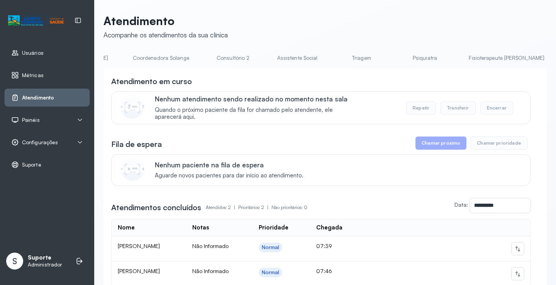
scroll to position [0, 614]
click at [274, 58] on link "Triagem" at bounding box center [301, 58] width 54 height 13
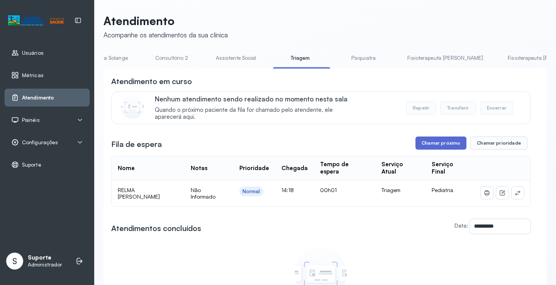
click at [444, 148] on button "Chamar próximo" at bounding box center [440, 143] width 51 height 13
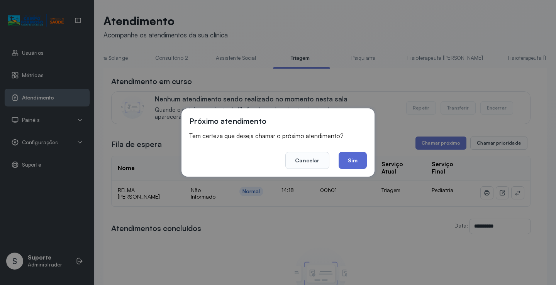
click at [352, 162] on button "Sim" at bounding box center [352, 160] width 28 height 17
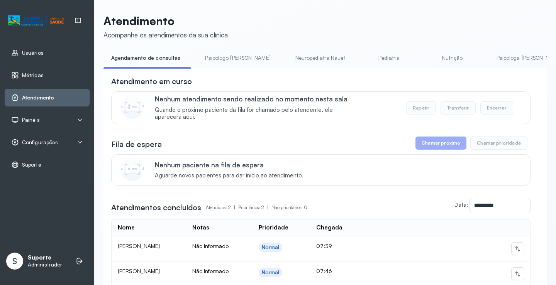
click at [269, 78] on div "**********" at bounding box center [324, 202] width 443 height 268
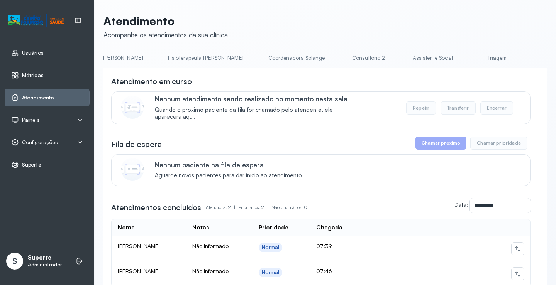
scroll to position [0, 550]
click at [338, 59] on link "Triagem" at bounding box center [365, 58] width 54 height 13
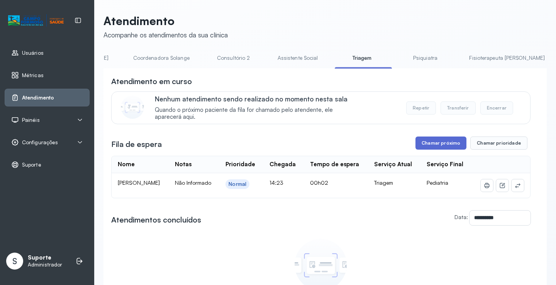
click at [442, 148] on button "Chamar próximo" at bounding box center [440, 143] width 51 height 13
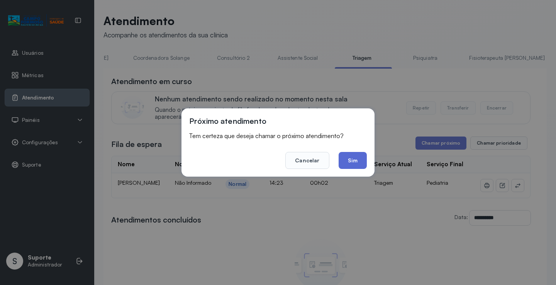
click at [360, 164] on button "Sim" at bounding box center [352, 160] width 28 height 17
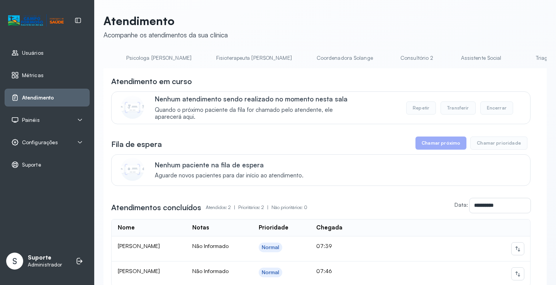
scroll to position [0, 396]
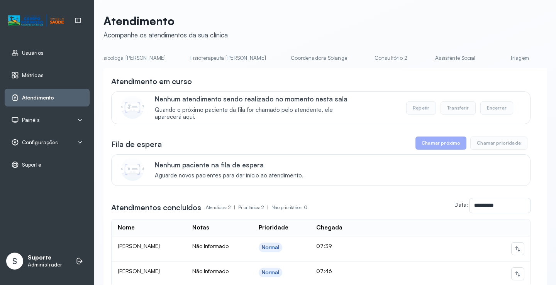
click at [492, 61] on link "Triagem" at bounding box center [519, 58] width 54 height 13
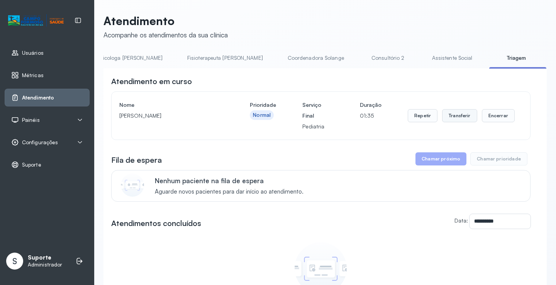
click at [460, 118] on button "Transferir" at bounding box center [459, 115] width 35 height 13
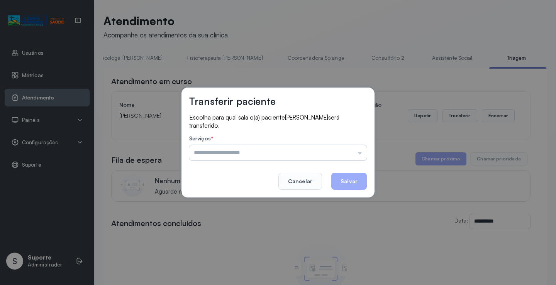
click at [360, 150] on input "text" at bounding box center [278, 152] width 178 height 15
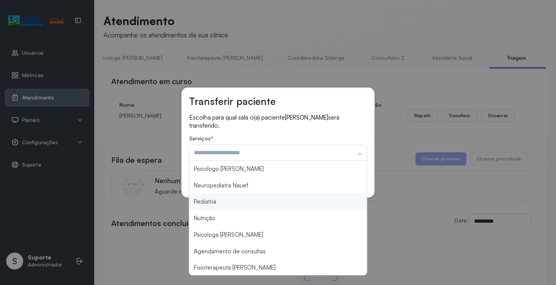
type input "*********"
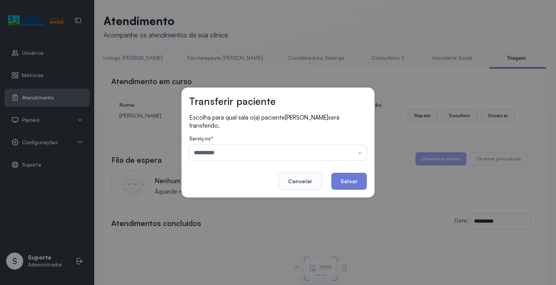
click at [222, 201] on div "Transferir paciente Escolha para qual sala o(a) paciente ANNY LUISA SANTOS LEIT…" at bounding box center [278, 142] width 556 height 285
click at [349, 184] on button "Salvar" at bounding box center [349, 181] width 36 height 17
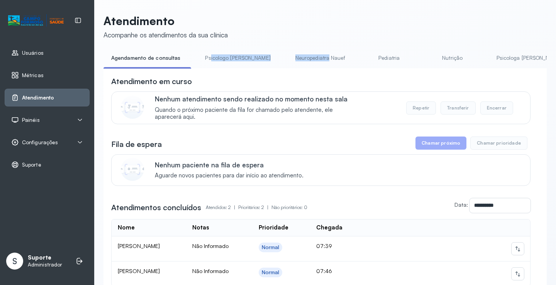
drag, startPoint x: 207, startPoint y: 68, endPoint x: 291, endPoint y: 75, distance: 84.0
click at [296, 69] on div "Agendamento de consultas Psicologo Pedro Neuropediatra Nauef Pediatria Nutrição…" at bounding box center [324, 60] width 443 height 17
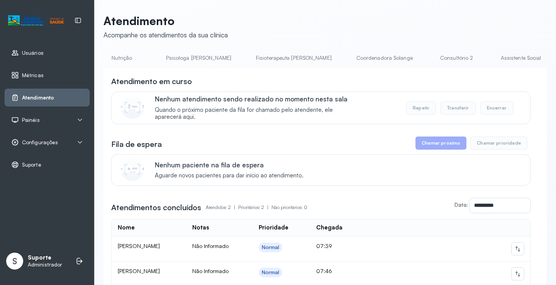
scroll to position [0, 373]
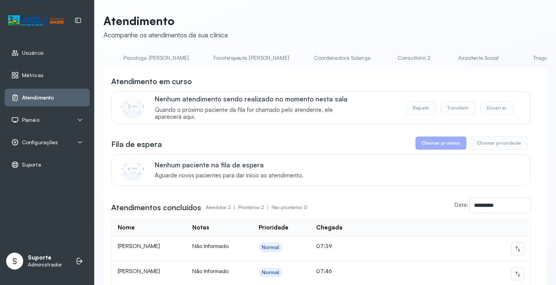
click at [515, 59] on link "Triagem" at bounding box center [542, 58] width 54 height 13
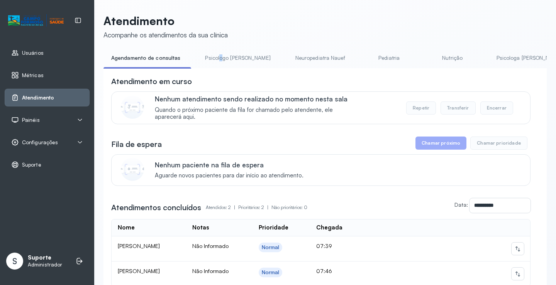
click at [219, 68] on li "Psicologo [PERSON_NAME]" at bounding box center [239, 60] width 84 height 17
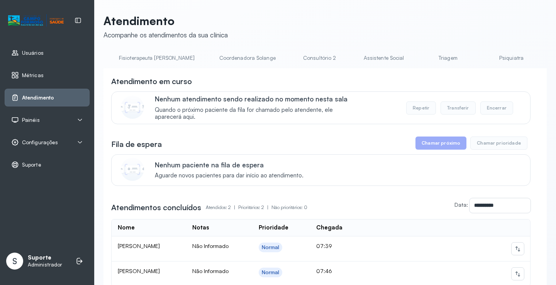
scroll to position [0, 475]
click at [413, 59] on link "Triagem" at bounding box center [440, 58] width 54 height 13
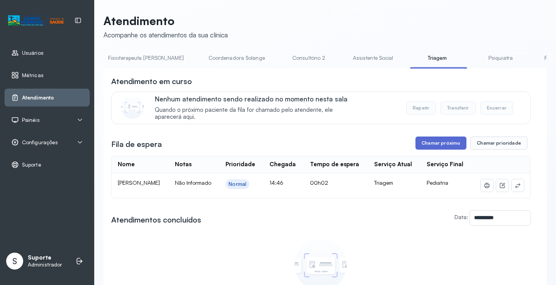
click at [438, 143] on button "Chamar próximo" at bounding box center [440, 143] width 51 height 13
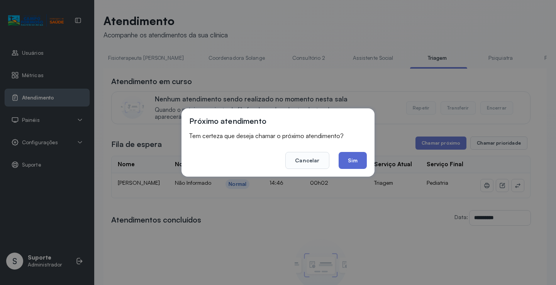
click at [357, 166] on button "Sim" at bounding box center [352, 160] width 28 height 17
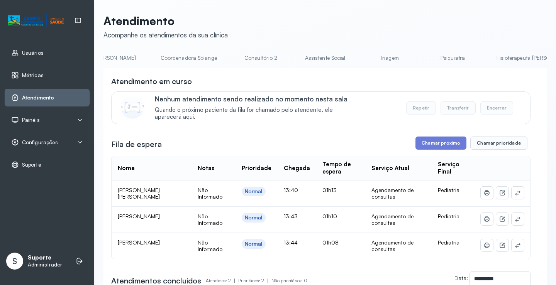
scroll to position [0, 614]
click at [274, 62] on link "Triagem" at bounding box center [301, 58] width 54 height 13
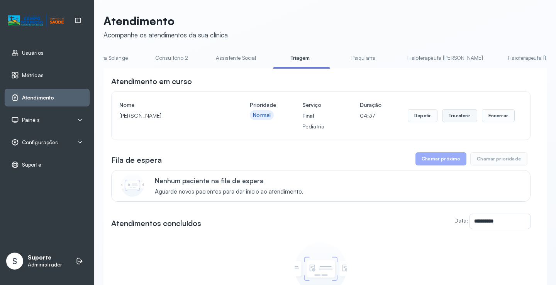
click at [462, 121] on button "Transferir" at bounding box center [459, 115] width 35 height 13
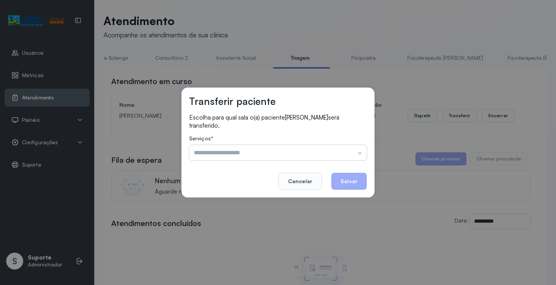
click at [362, 154] on input "text" at bounding box center [278, 152] width 178 height 15
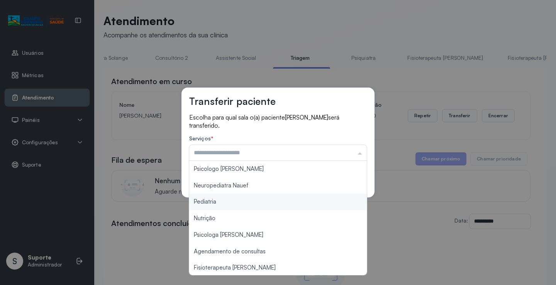
type input "*********"
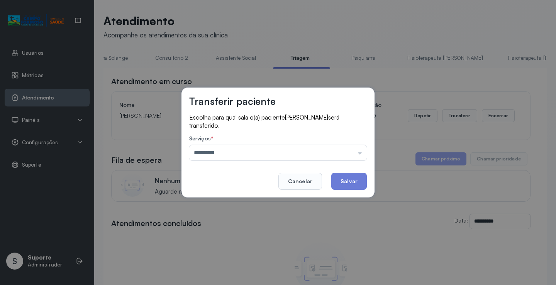
drag, startPoint x: 230, startPoint y: 201, endPoint x: 293, endPoint y: 191, distance: 64.1
click at [238, 200] on div "Transferir paciente Escolha para qual sala o(a) paciente [PERSON_NAME] será tra…" at bounding box center [278, 142] width 556 height 285
